Goal: Information Seeking & Learning: Check status

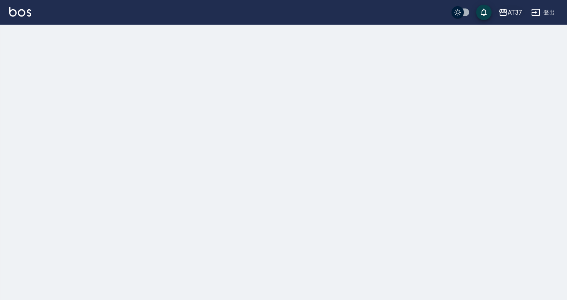
click at [511, 13] on div "AT37" at bounding box center [515, 13] width 14 height 10
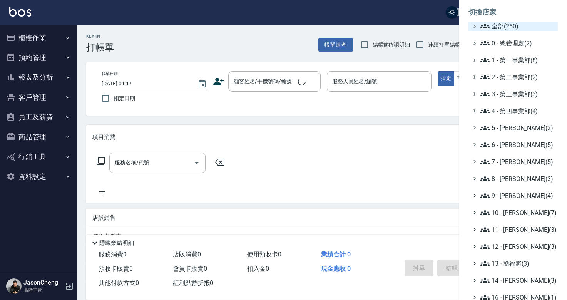
click at [498, 25] on span "全部(250)" at bounding box center [517, 26] width 74 height 9
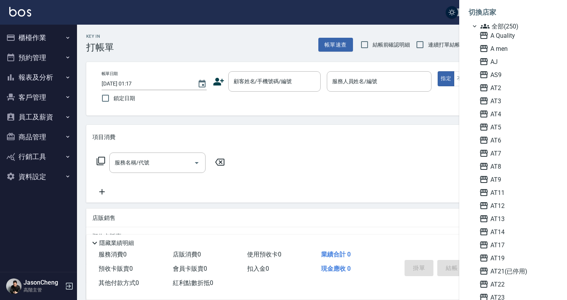
scroll to position [514, 0]
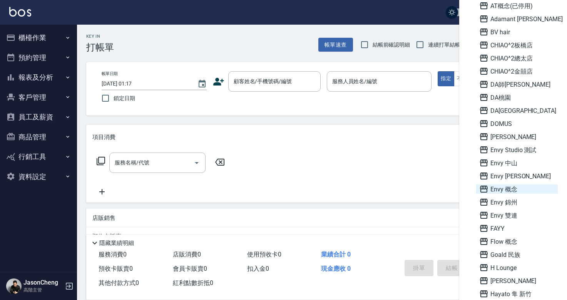
click at [504, 188] on span "Envy 概念" at bounding box center [516, 188] width 75 height 9
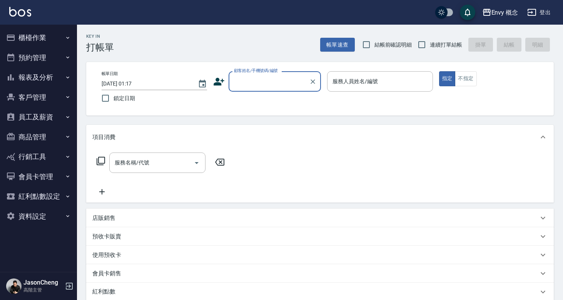
click at [40, 84] on button "報表及分析" at bounding box center [38, 77] width 71 height 20
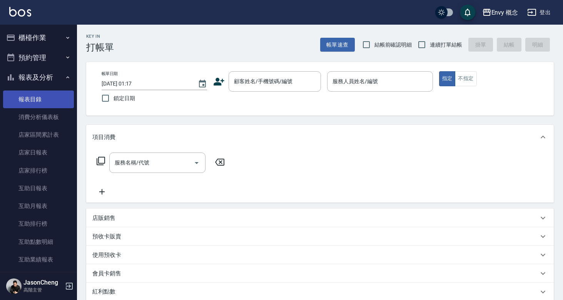
click at [35, 103] on link "報表目錄" at bounding box center [38, 99] width 71 height 18
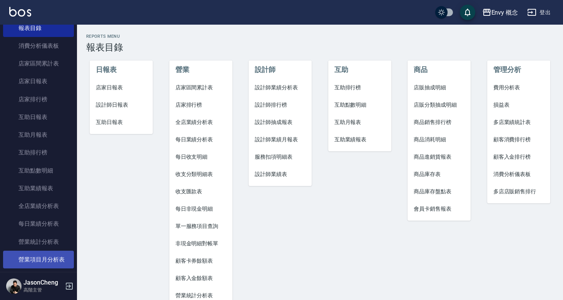
scroll to position [185, 0]
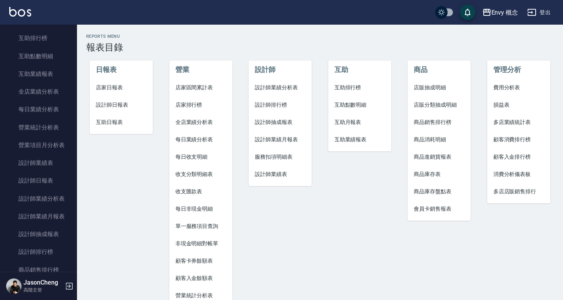
click at [272, 101] on span "設計師排行榜" at bounding box center [280, 105] width 51 height 8
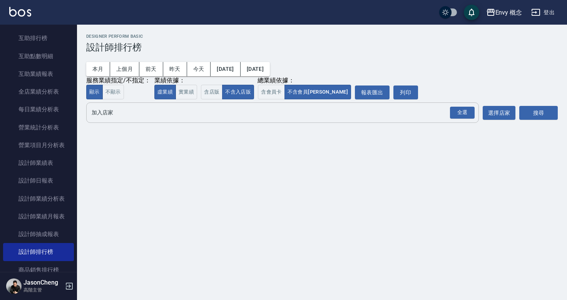
click at [165, 110] on input "加入店家" at bounding box center [277, 112] width 374 height 13
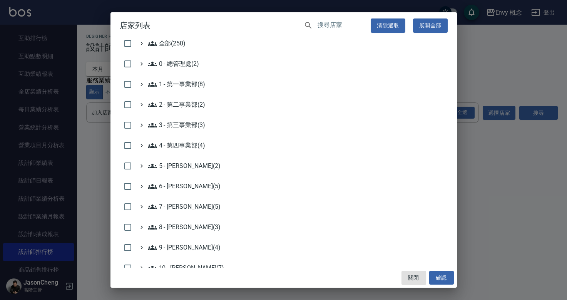
click at [336, 26] on input "text" at bounding box center [339, 25] width 45 height 11
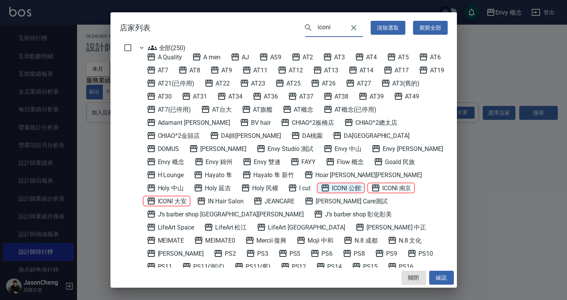
type input "iconi"
click at [321, 186] on 公館 "ICONI 公館" at bounding box center [341, 187] width 40 height 9
click at [371, 184] on 南京 "ICONI 南京" at bounding box center [391, 187] width 40 height 9
click at [187, 196] on 大安 "ICONI 大安" at bounding box center [167, 200] width 40 height 9
click at [443, 273] on button "確認" at bounding box center [441, 278] width 25 height 14
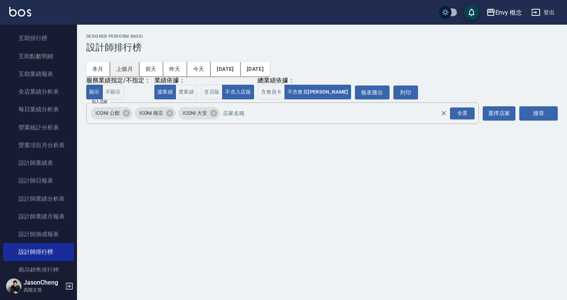
click at [113, 66] on button "上個月" at bounding box center [124, 69] width 29 height 14
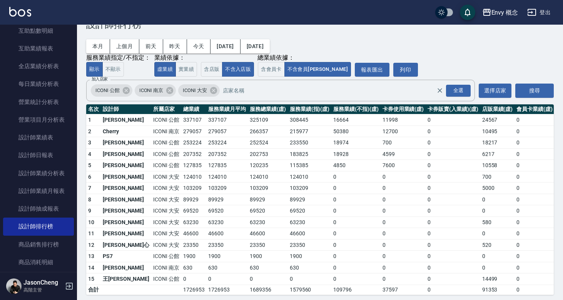
scroll to position [95, 0]
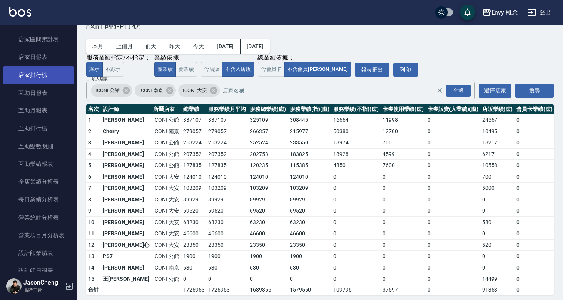
click at [37, 74] on link "店家排行榜" at bounding box center [38, 75] width 71 height 18
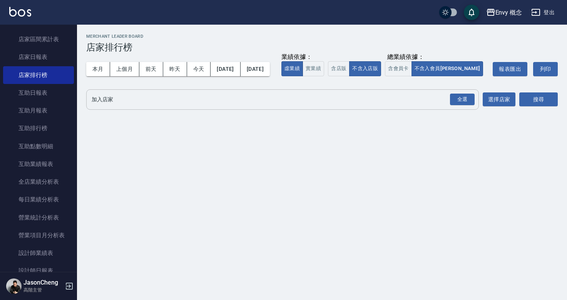
click at [207, 95] on input "加入店家" at bounding box center [277, 99] width 374 height 13
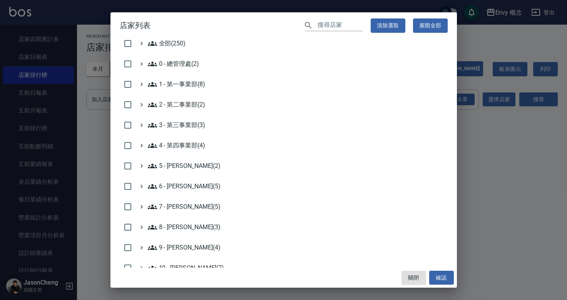
click at [317, 23] on input "text" at bounding box center [339, 25] width 45 height 11
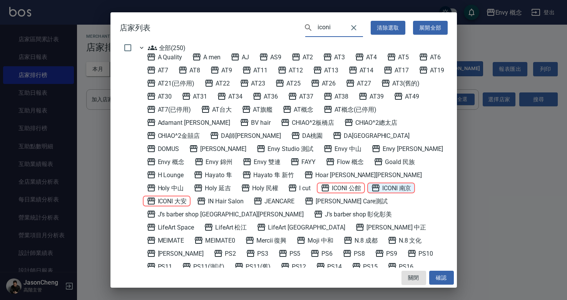
type input "iconi"
click at [371, 187] on 南京 "ICONI 南京" at bounding box center [391, 187] width 40 height 9
click at [321, 185] on 公館 "ICONI 公館" at bounding box center [341, 187] width 40 height 9
click at [187, 196] on 大安 "ICONI 大安" at bounding box center [167, 200] width 40 height 9
click at [432, 272] on button "確認" at bounding box center [441, 278] width 25 height 14
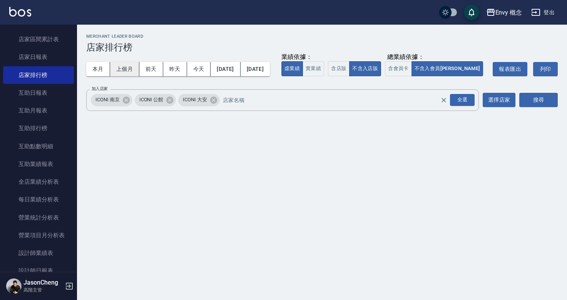
click at [116, 70] on button "上個月" at bounding box center [124, 69] width 29 height 14
